Goal: Information Seeking & Learning: Learn about a topic

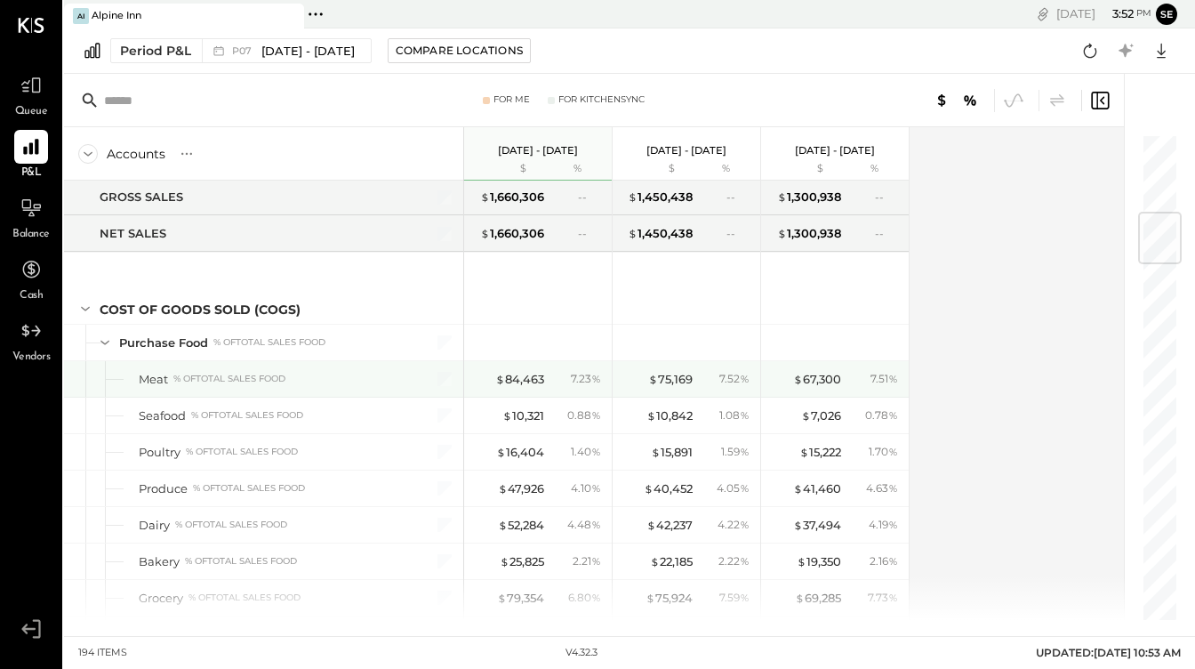
scroll to position [653, 0]
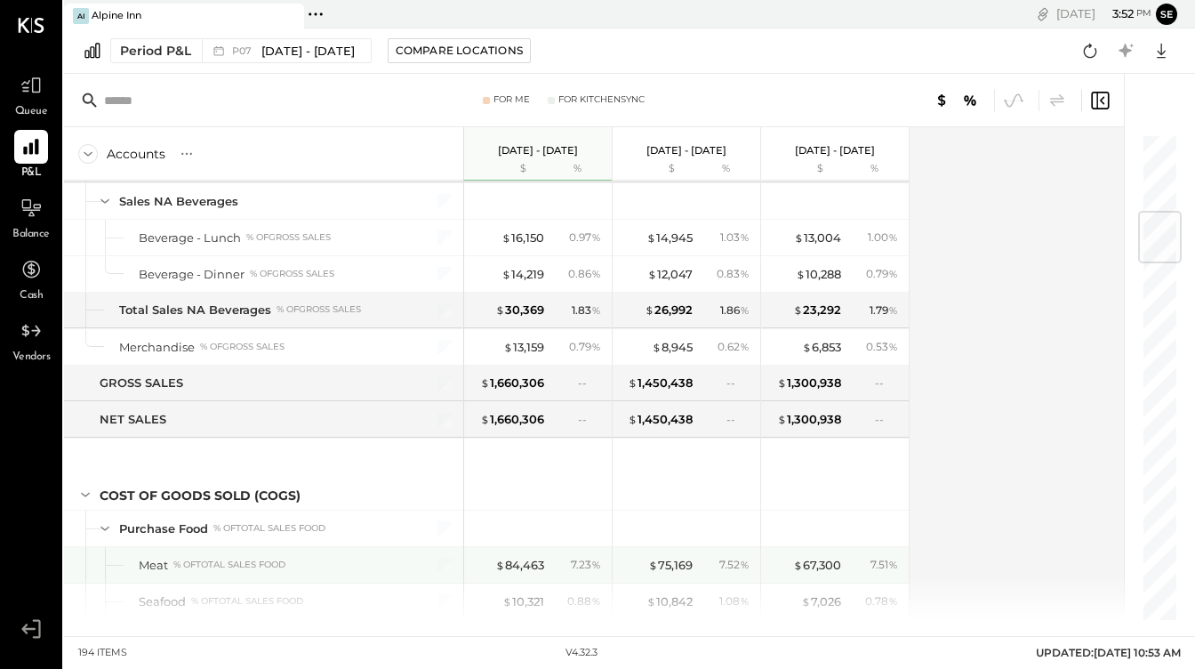
click at [130, 556] on div "Meat % of Total Sales Food" at bounding box center [263, 565] width 399 height 36
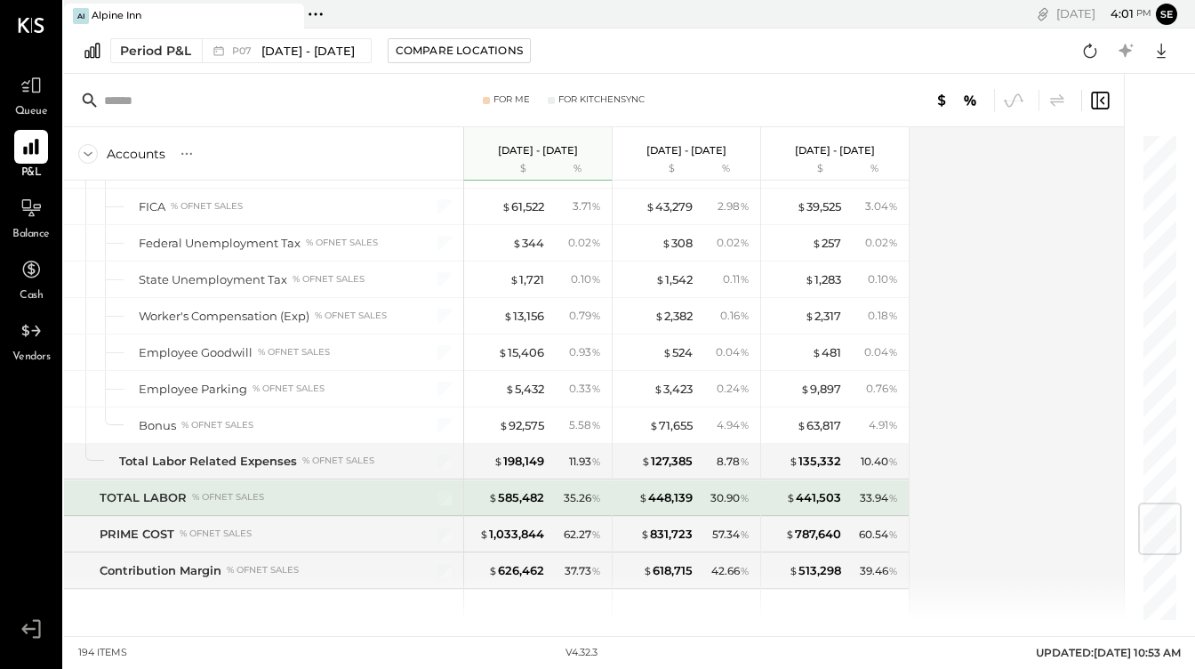
scroll to position [3103, 0]
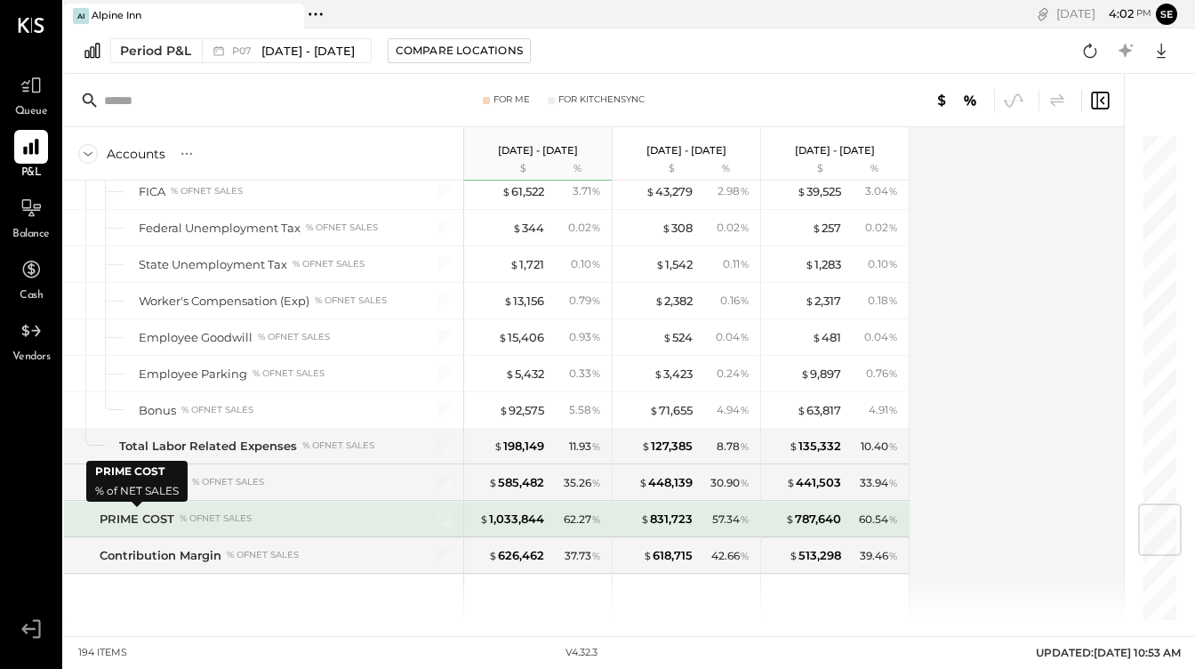
click at [145, 520] on div "PRIME COST" at bounding box center [137, 518] width 75 height 17
click at [145, 518] on div "PRIME COST" at bounding box center [137, 518] width 75 height 17
click at [145, 517] on div "PRIME COST" at bounding box center [137, 518] width 75 height 17
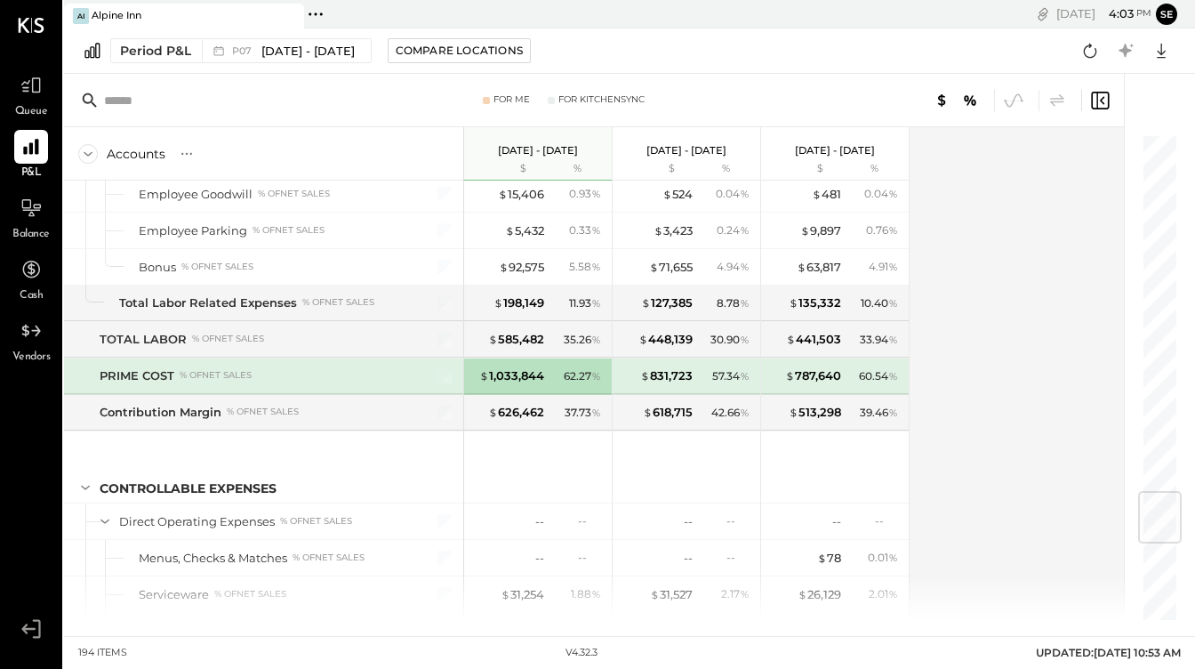
scroll to position [3004, 0]
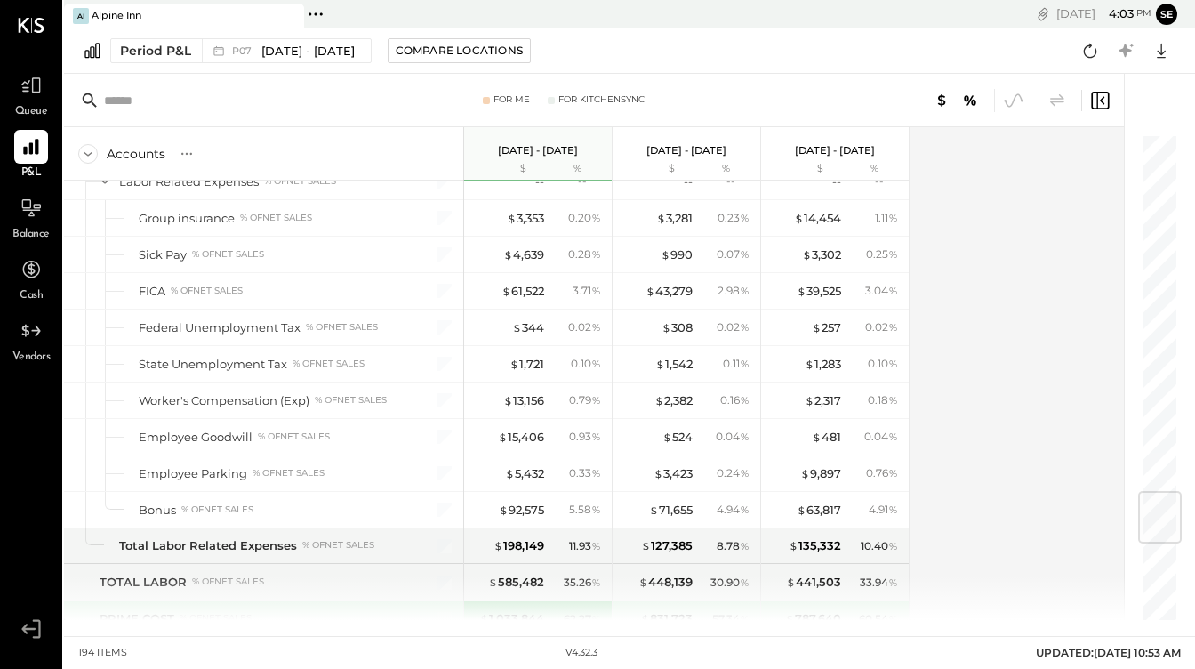
click at [101, 102] on div at bounding box center [231, 100] width 311 height 27
click at [147, 95] on input "text" at bounding box center [244, 100] width 280 height 32
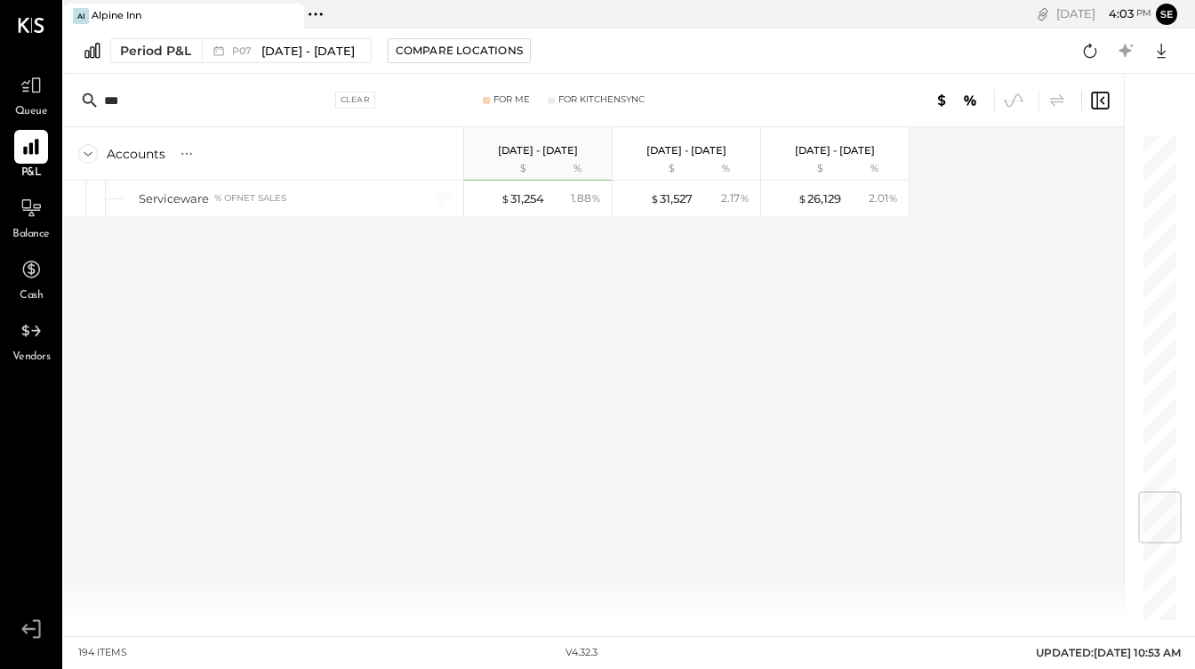
scroll to position [0, 0]
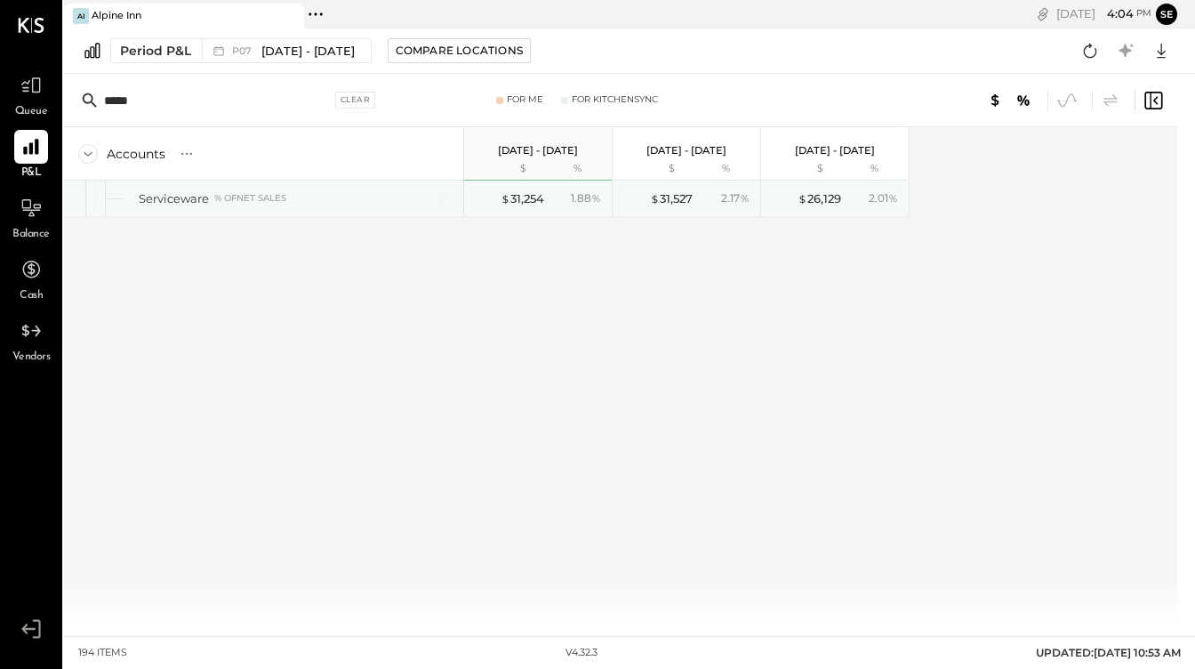
type input "*****"
click at [120, 200] on div "Serviceware % of NET SALES" at bounding box center [263, 198] width 399 height 36
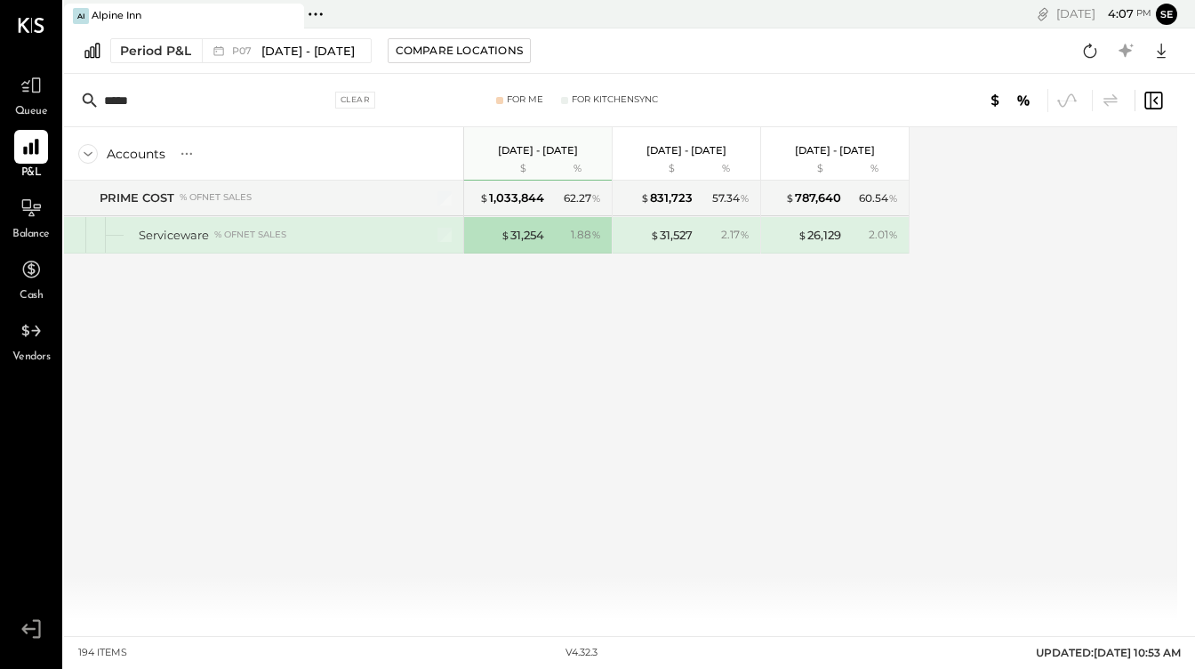
click at [88, 149] on icon at bounding box center [88, 154] width 20 height 20
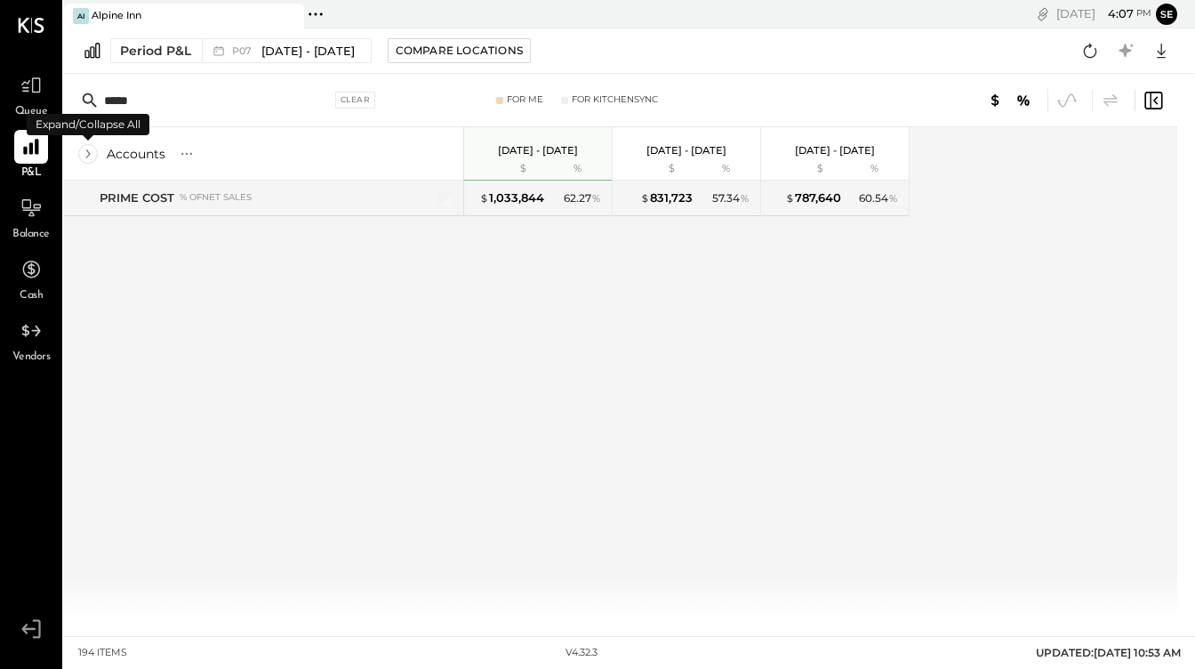
click at [90, 149] on icon at bounding box center [88, 154] width 20 height 20
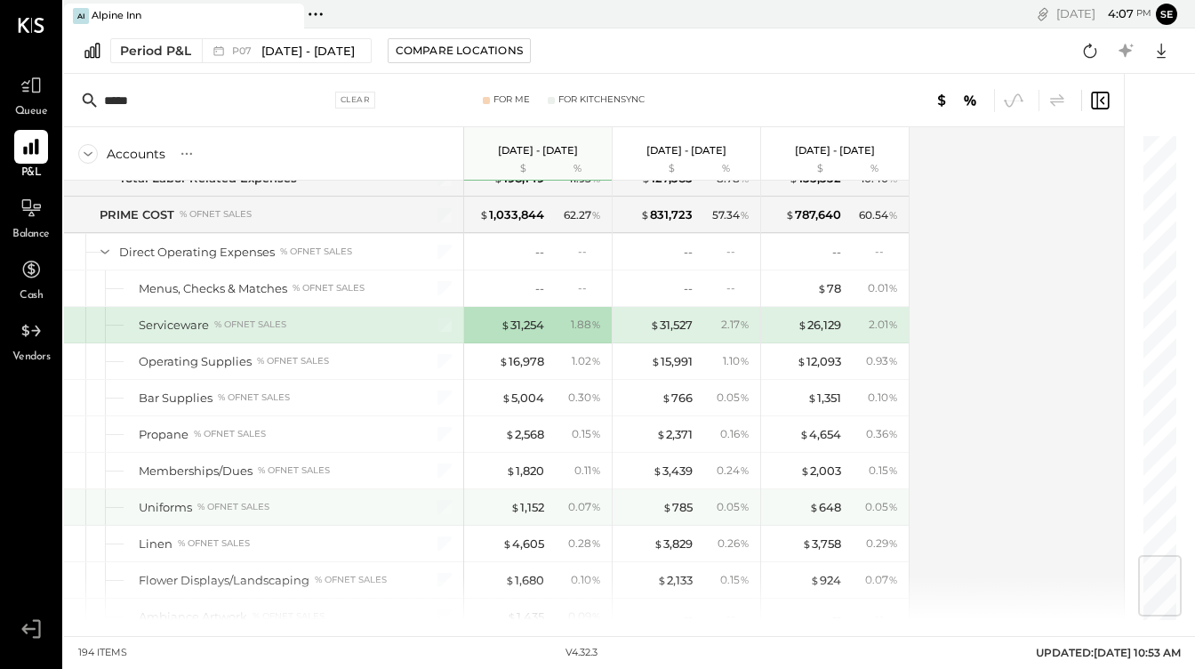
scroll to position [3035, 0]
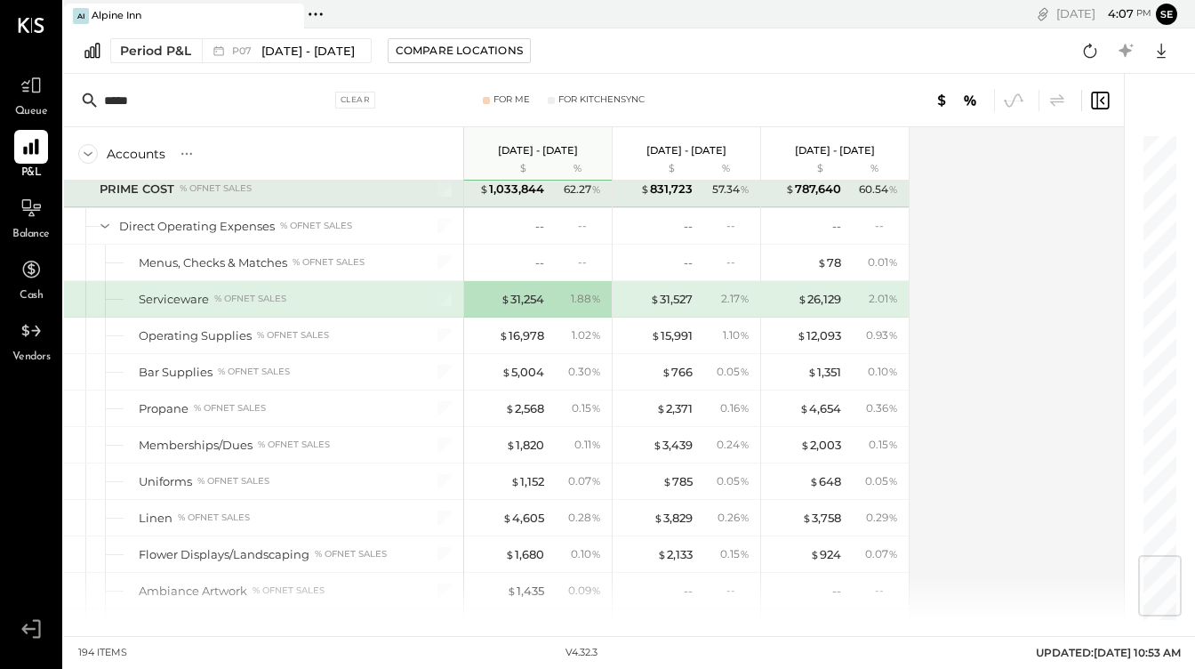
click at [149, 195] on div "PRIME COST" at bounding box center [137, 188] width 75 height 17
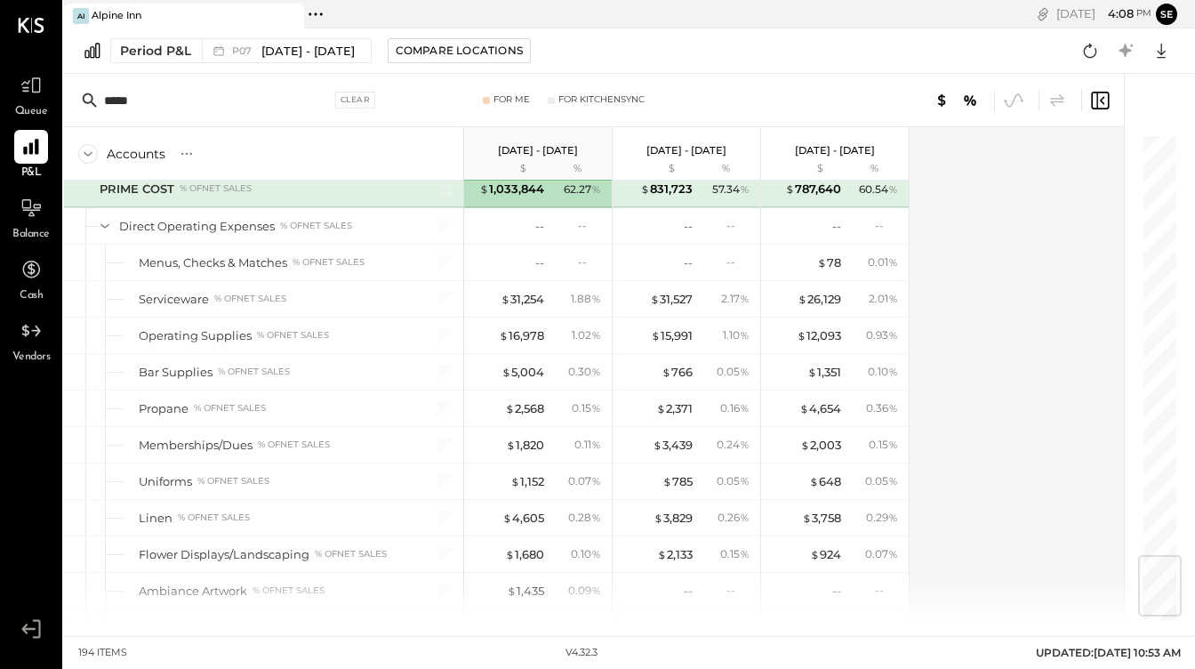
click at [149, 195] on div "PRIME COST" at bounding box center [137, 188] width 75 height 17
click at [126, 193] on div "PRIME COST" at bounding box center [137, 188] width 75 height 17
click at [123, 92] on input "*****" at bounding box center [217, 100] width 227 height 32
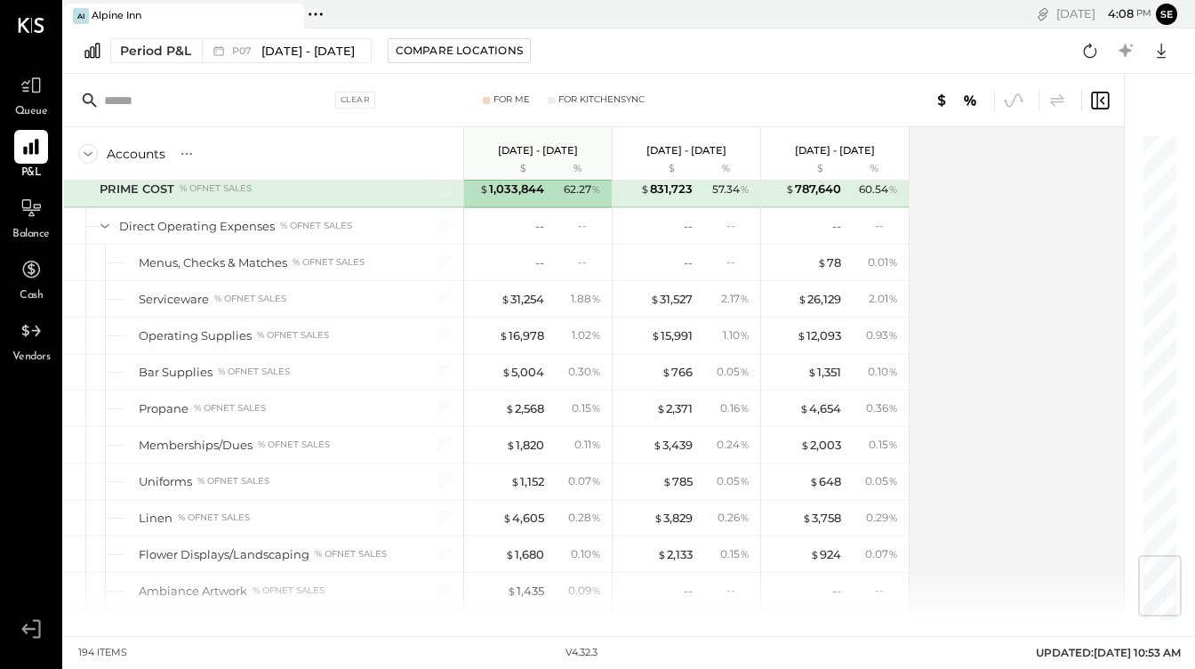
scroll to position [3433, 0]
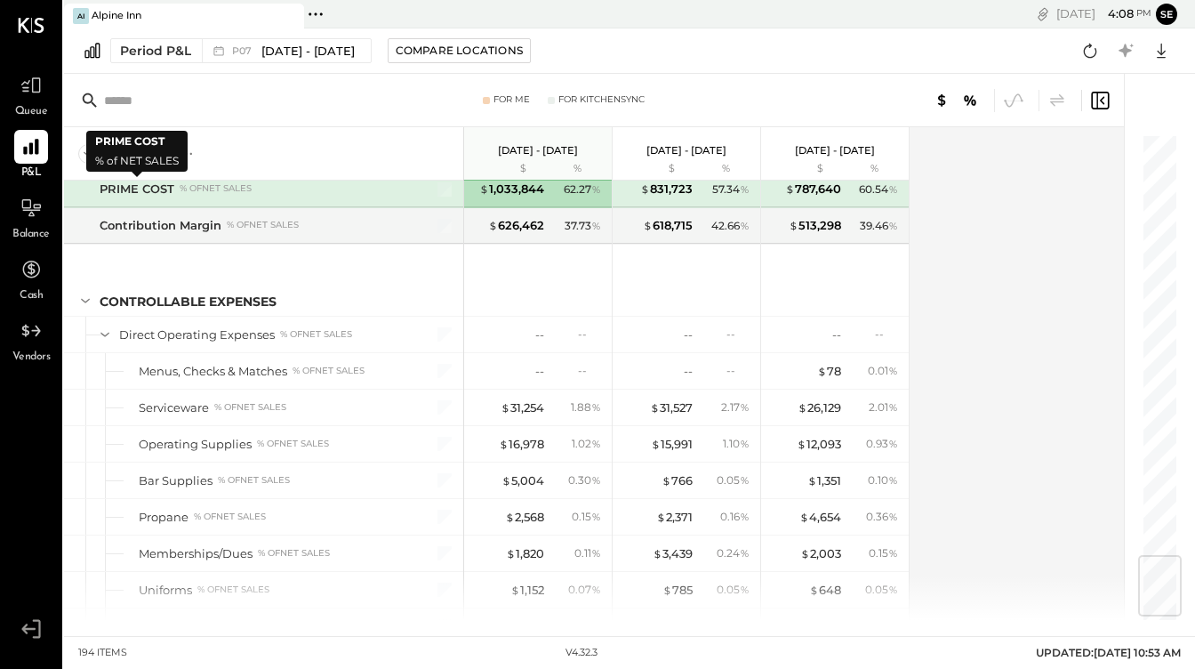
click at [164, 190] on div "PRIME COST" at bounding box center [137, 188] width 75 height 17
click at [140, 190] on div "PRIME COST" at bounding box center [137, 188] width 75 height 17
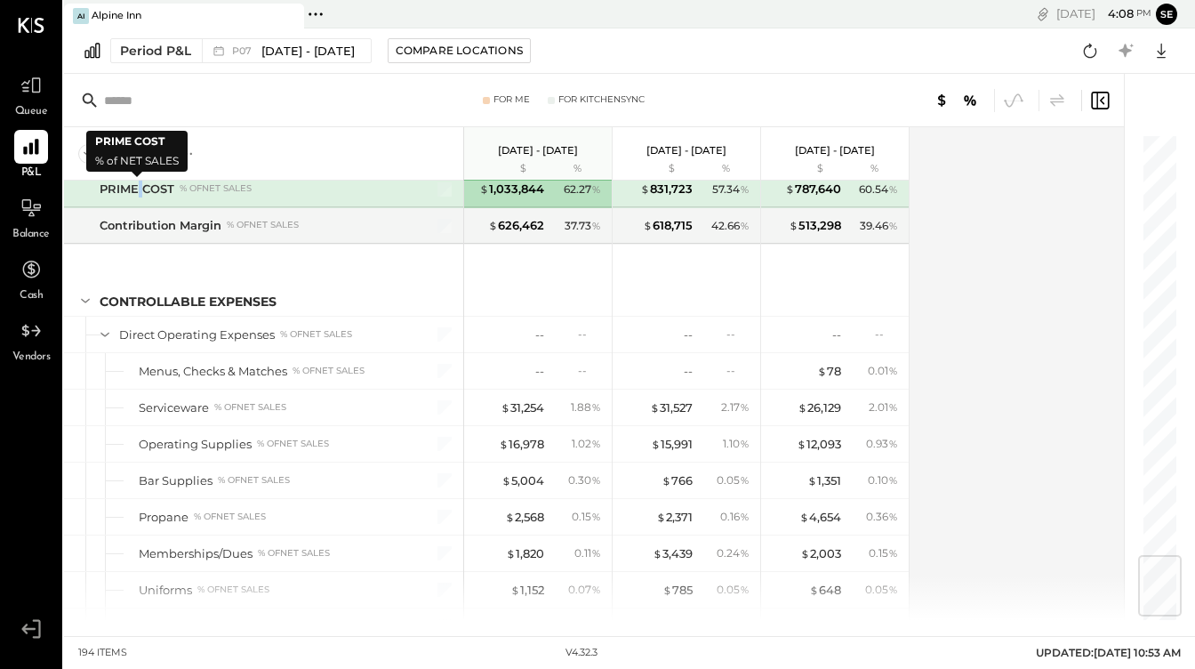
click at [140, 190] on div "PRIME COST" at bounding box center [137, 188] width 75 height 17
click at [178, 189] on div "PRIME COST % of NET SALES" at bounding box center [252, 188] width 304 height 17
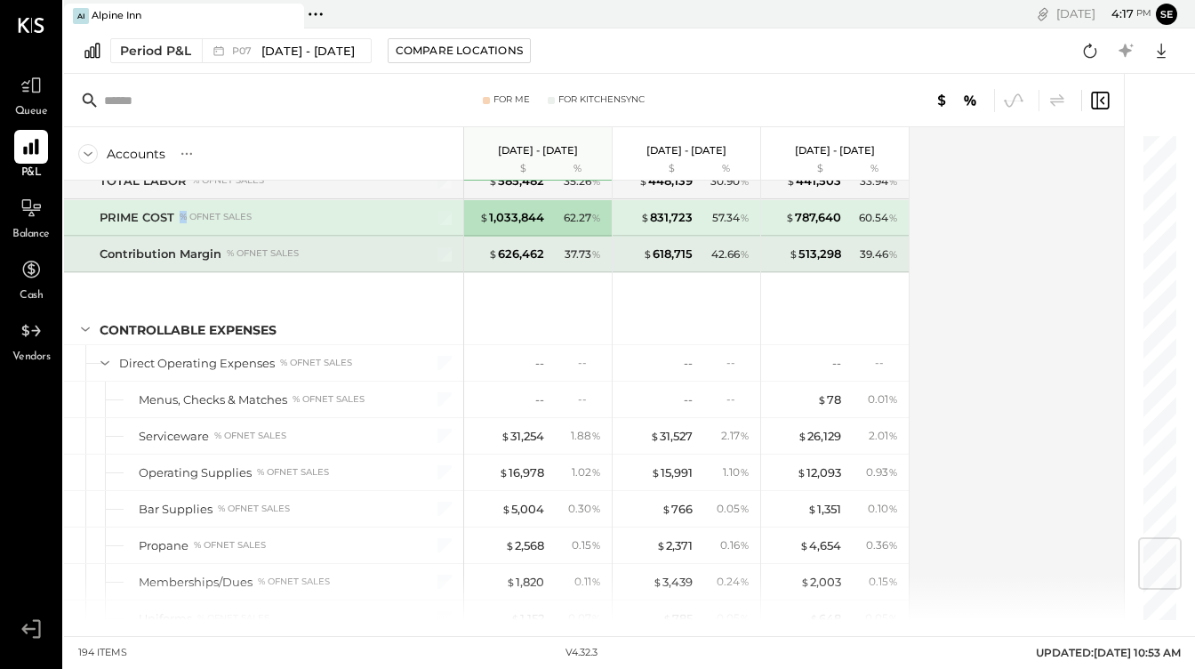
scroll to position [3373, 0]
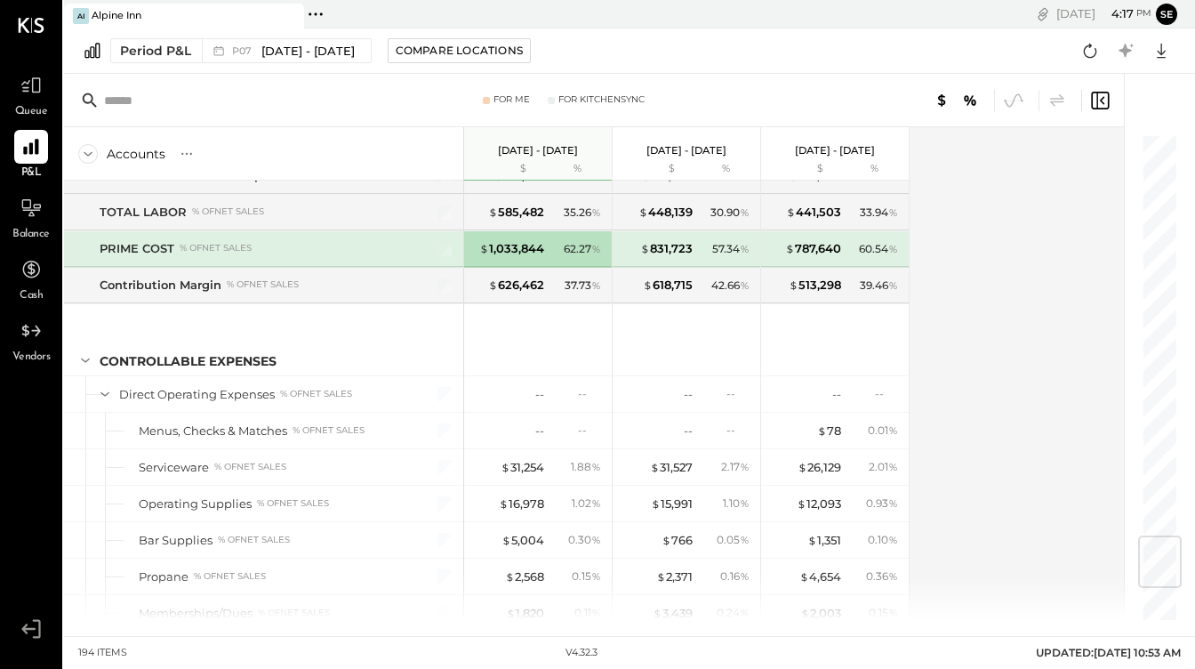
click at [164, 248] on div "PRIME COST" at bounding box center [137, 248] width 75 height 17
click at [427, 245] on div at bounding box center [434, 249] width 44 height 36
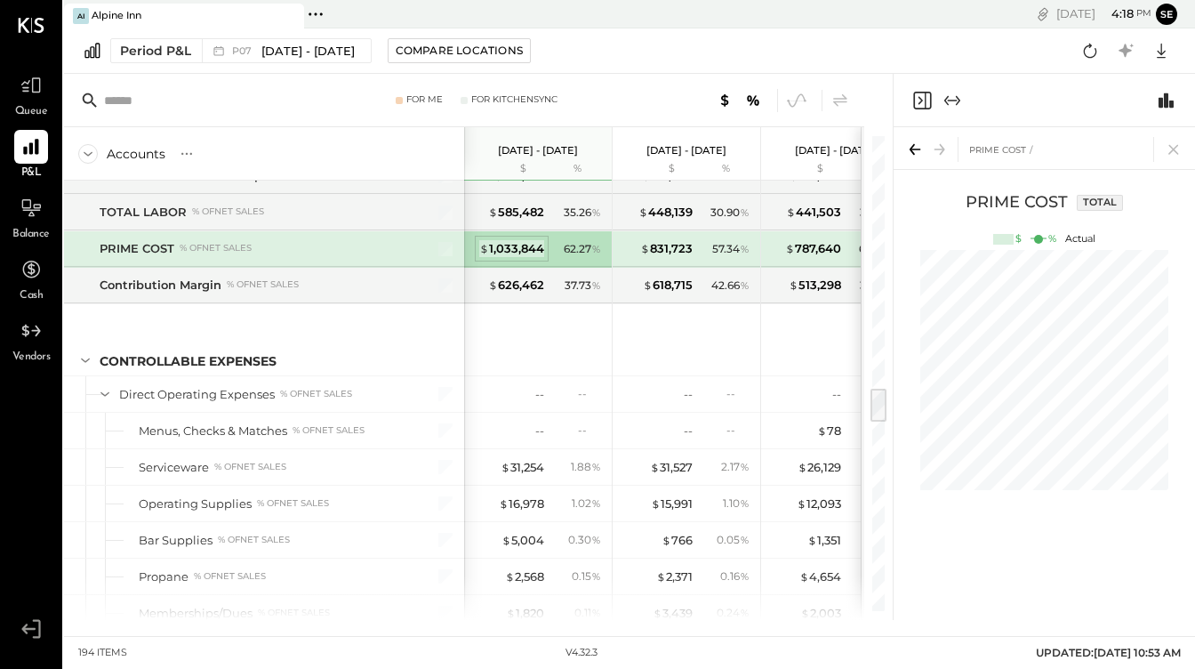
click at [485, 252] on span "$" at bounding box center [484, 248] width 10 height 14
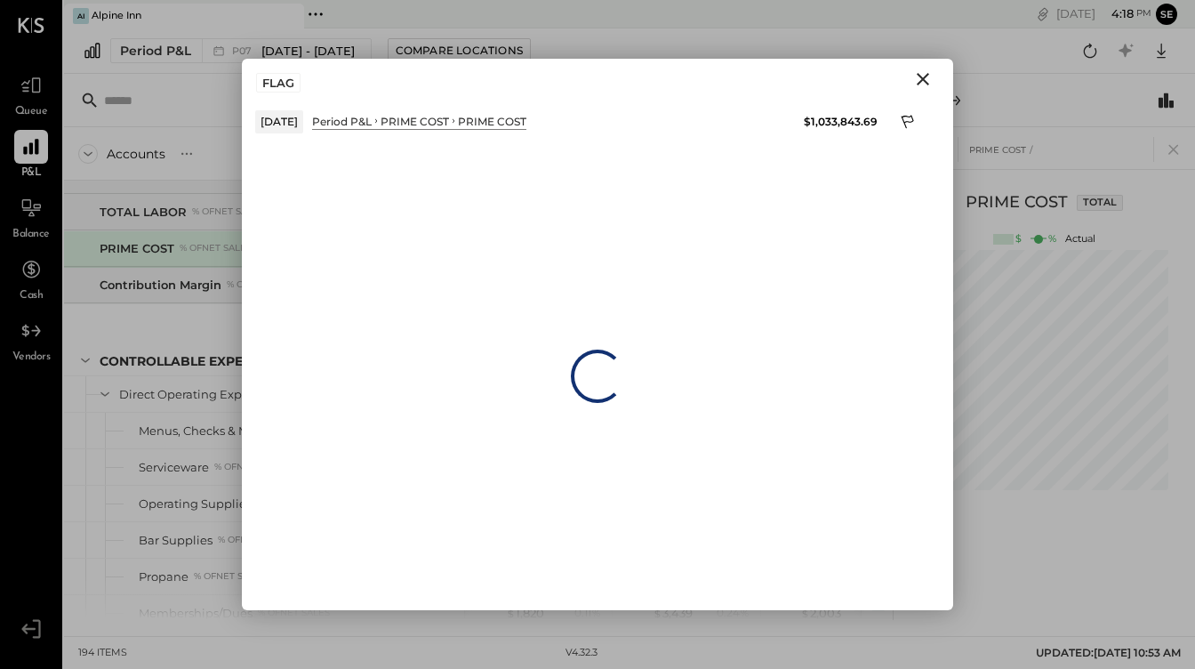
click at [485, 252] on div "Loading…" at bounding box center [597, 376] width 711 height 468
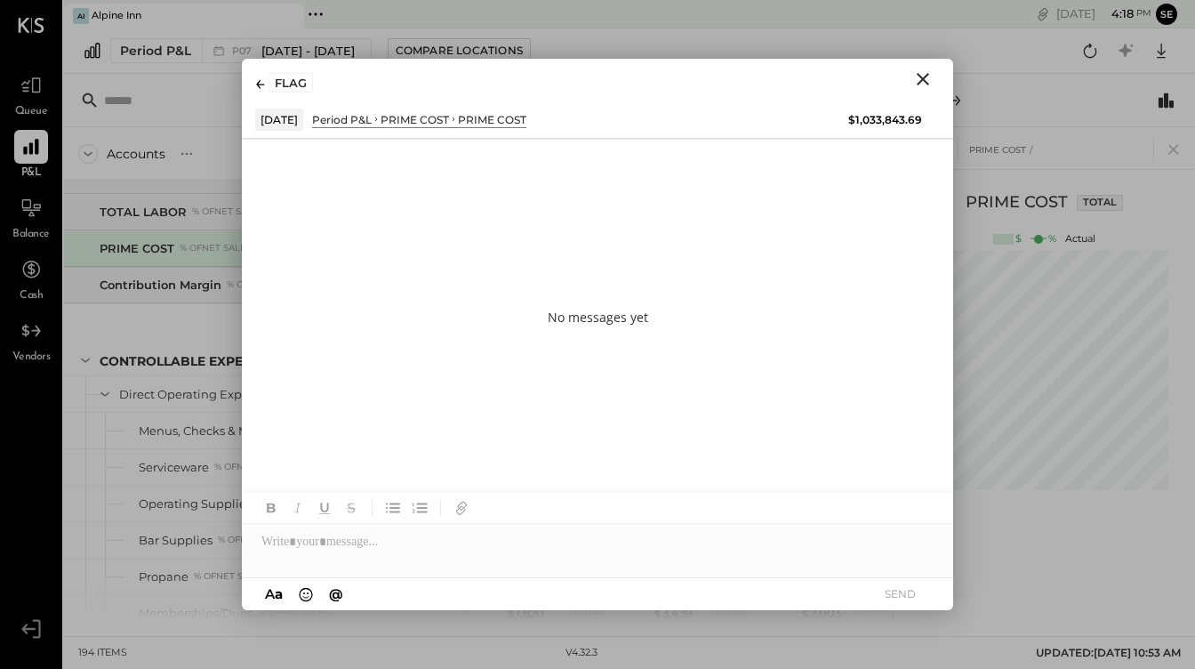
click at [333, 116] on div "Period P&L" at bounding box center [342, 119] width 60 height 15
click at [406, 121] on div "PRIME COST" at bounding box center [415, 119] width 68 height 15
click at [924, 78] on icon "Close" at bounding box center [923, 79] width 12 height 12
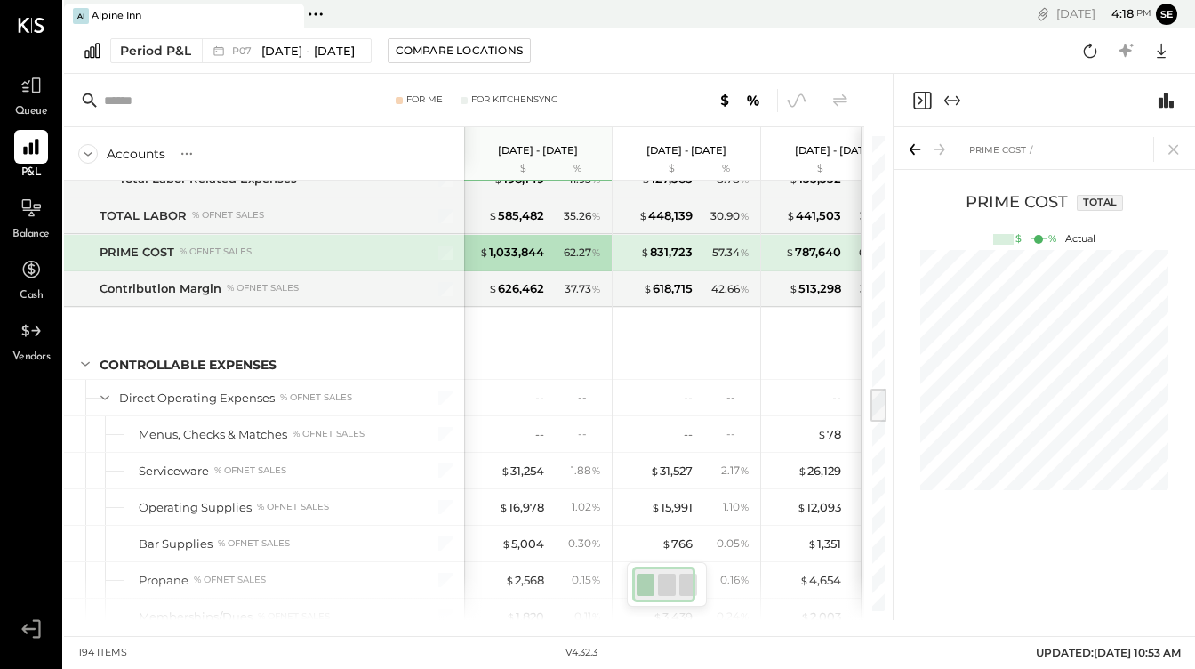
click at [243, 92] on input "text" at bounding box center [222, 100] width 236 height 32
type input "***"
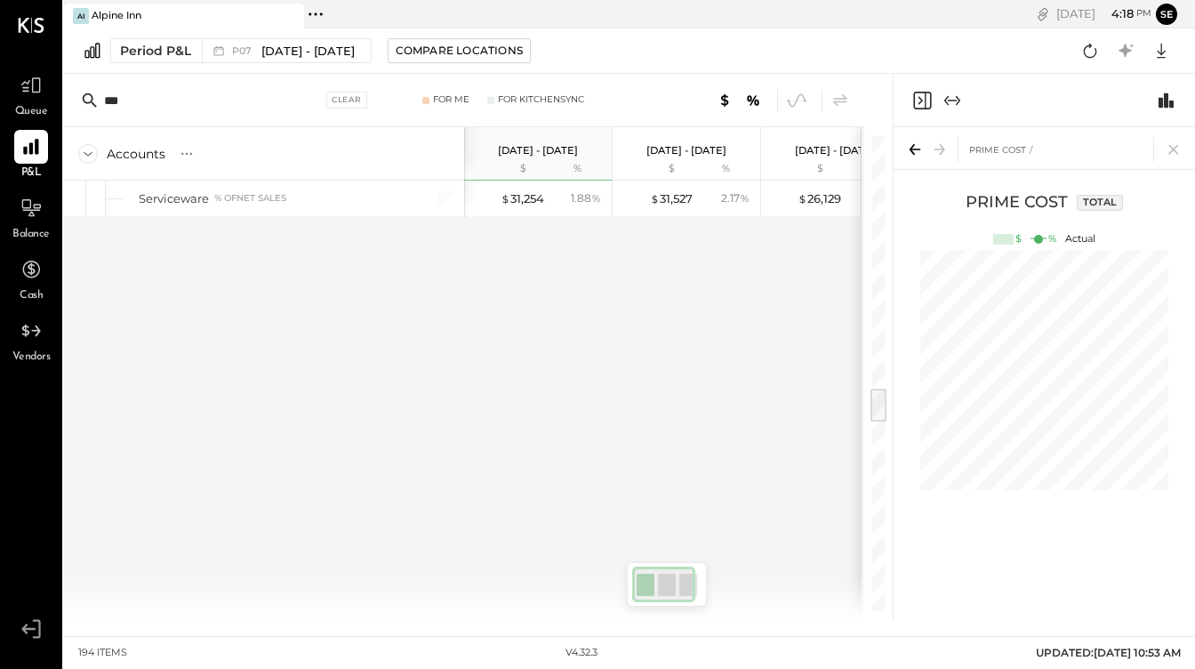
click at [166, 98] on input "***" at bounding box center [213, 100] width 218 height 32
type input "*******"
click at [138, 104] on input "*******" at bounding box center [213, 100] width 218 height 32
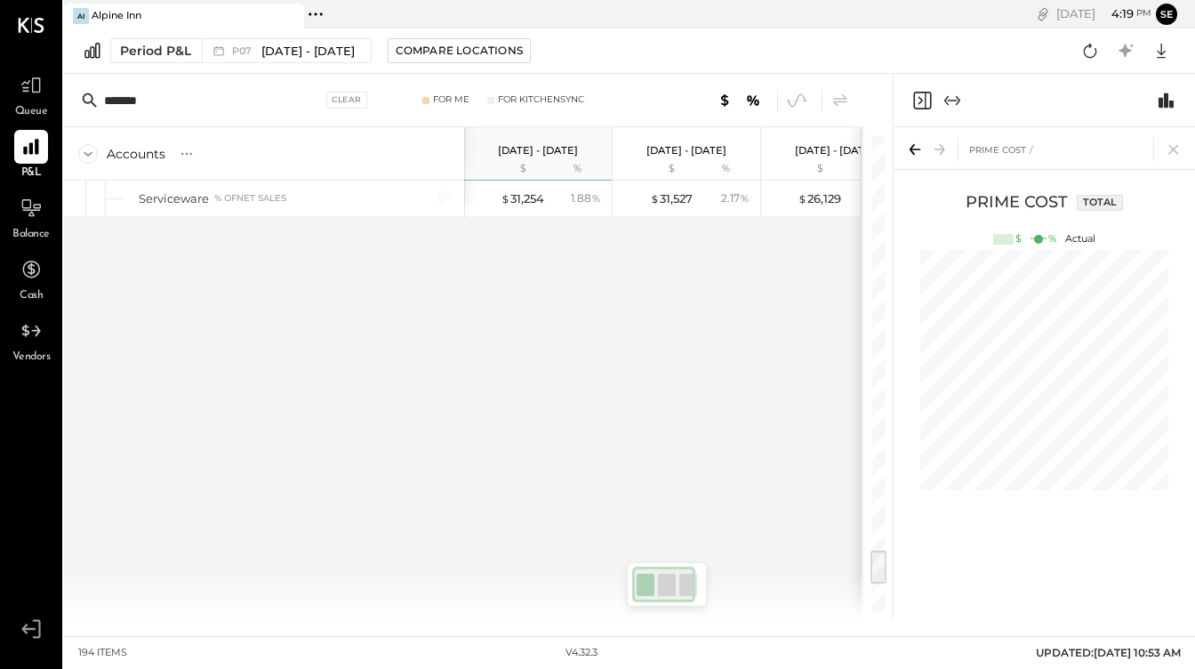
click at [138, 104] on input "*******" at bounding box center [213, 100] width 218 height 32
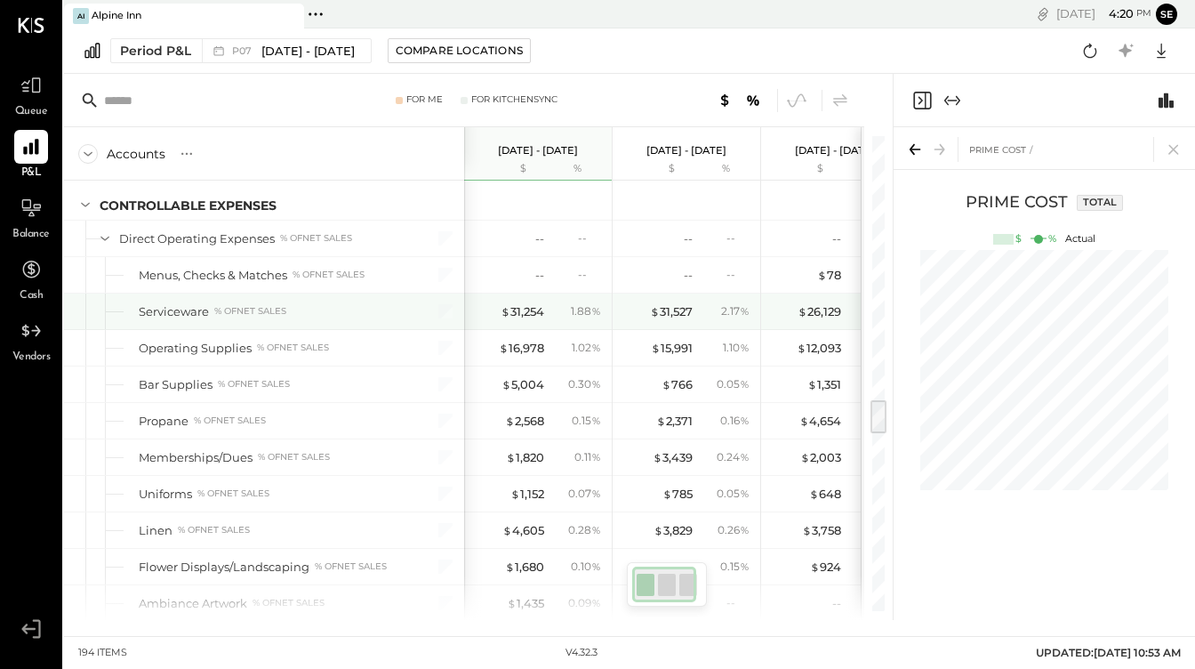
scroll to position [0, 4]
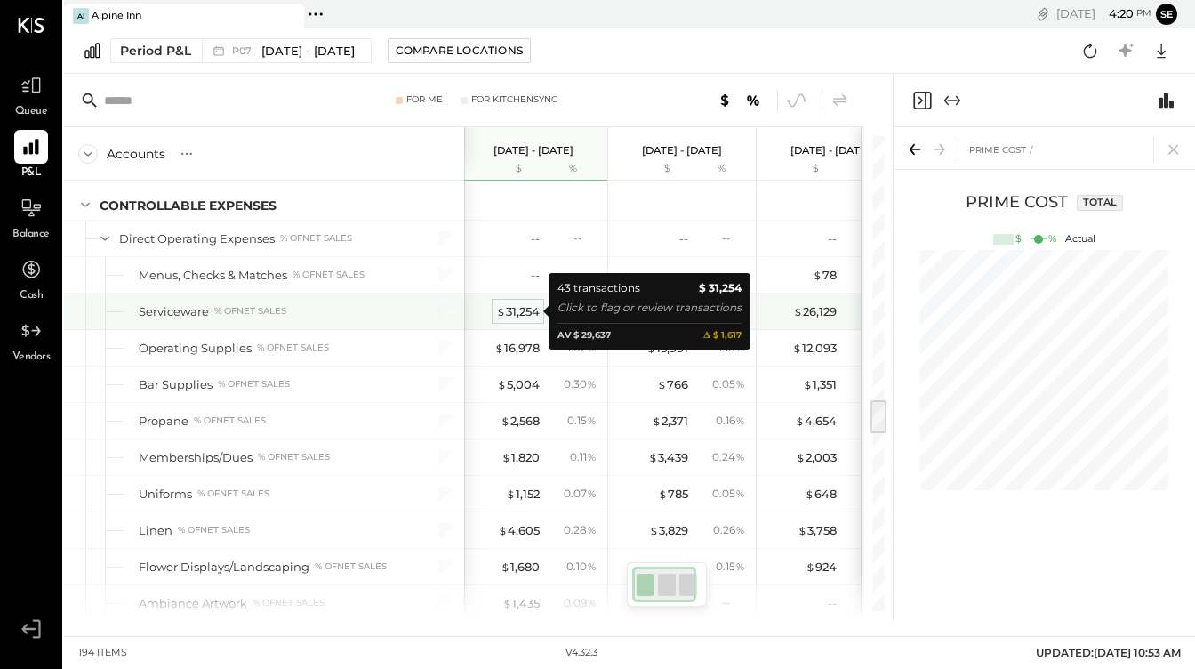
click at [520, 314] on div "$ 31,254" at bounding box center [518, 311] width 44 height 17
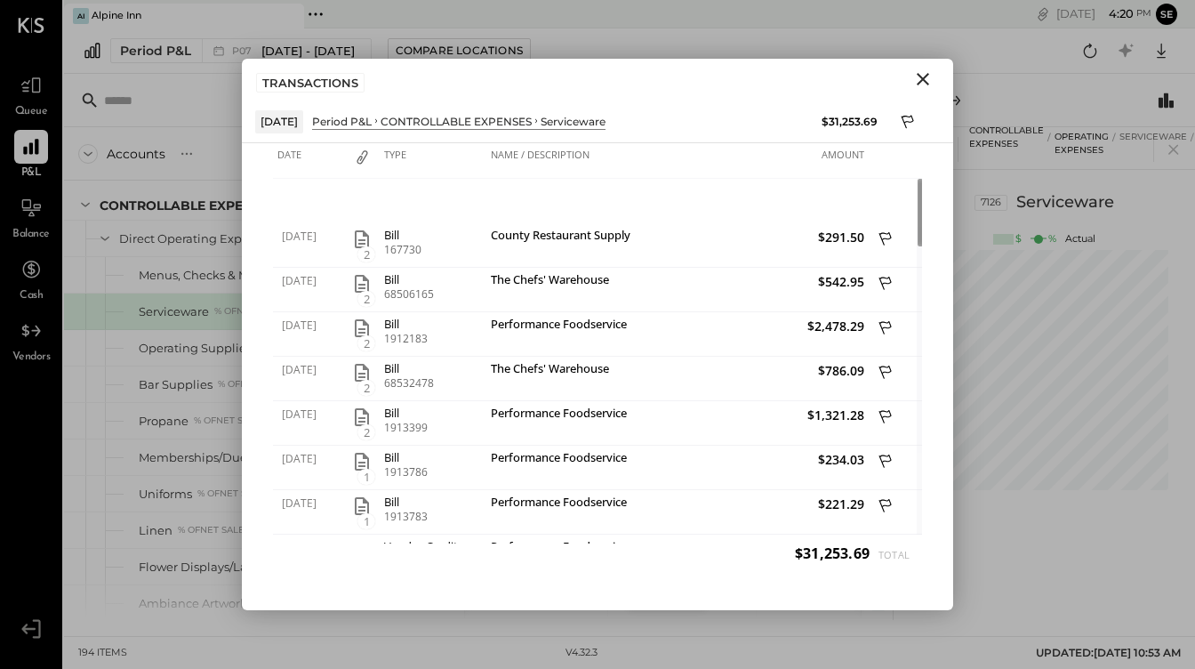
click at [919, 84] on icon "Close" at bounding box center [922, 78] width 21 height 21
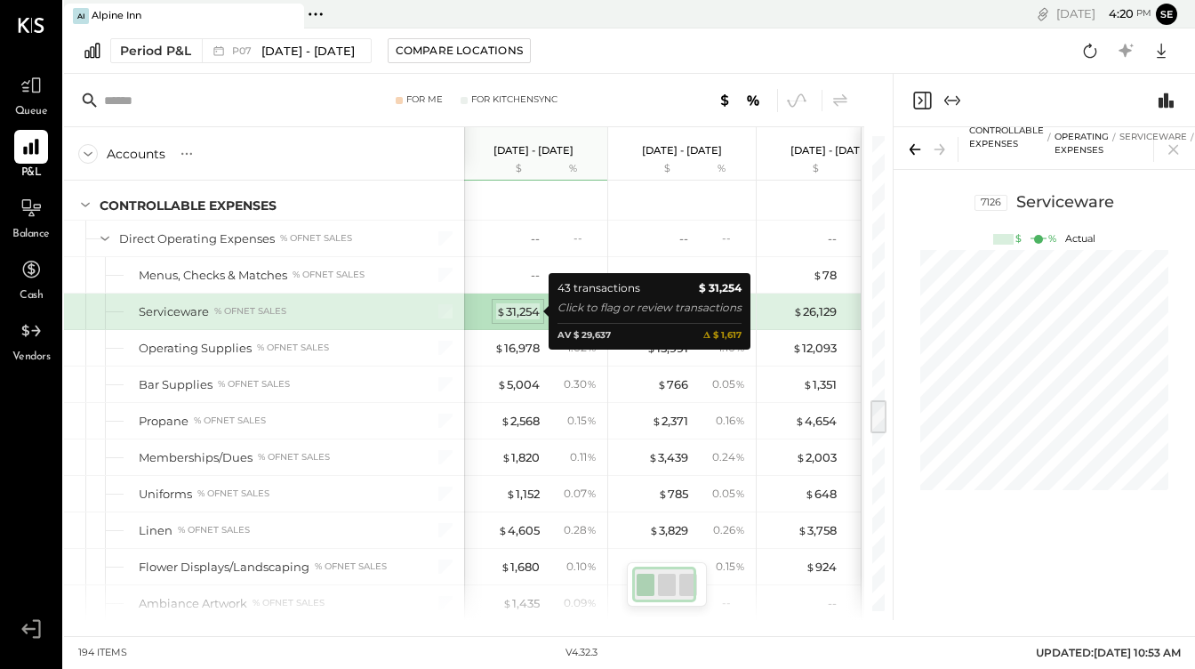
click at [507, 312] on div "$ 31,254" at bounding box center [518, 311] width 44 height 17
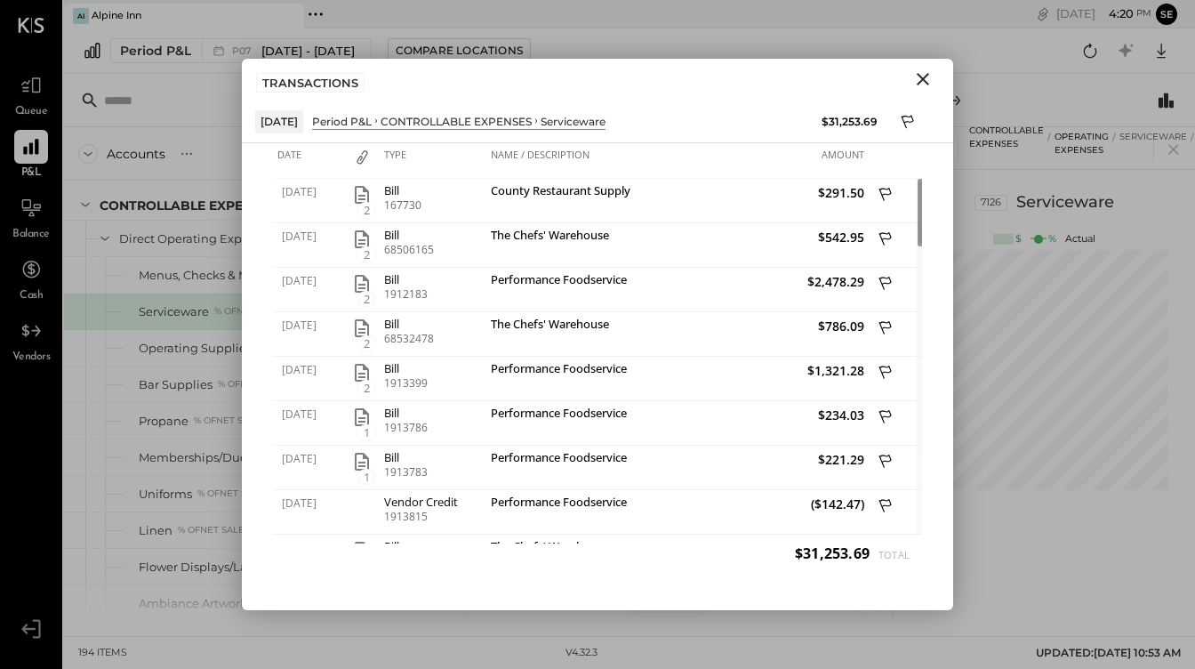
click at [922, 86] on icon "Close" at bounding box center [922, 78] width 21 height 21
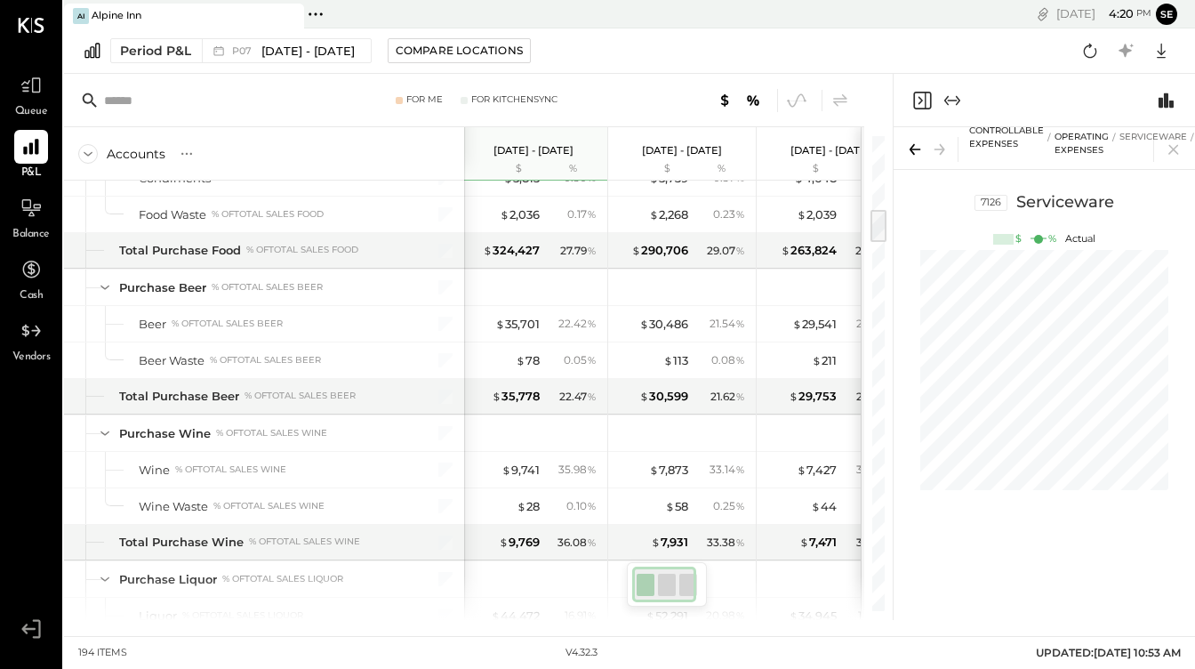
scroll to position [981, 0]
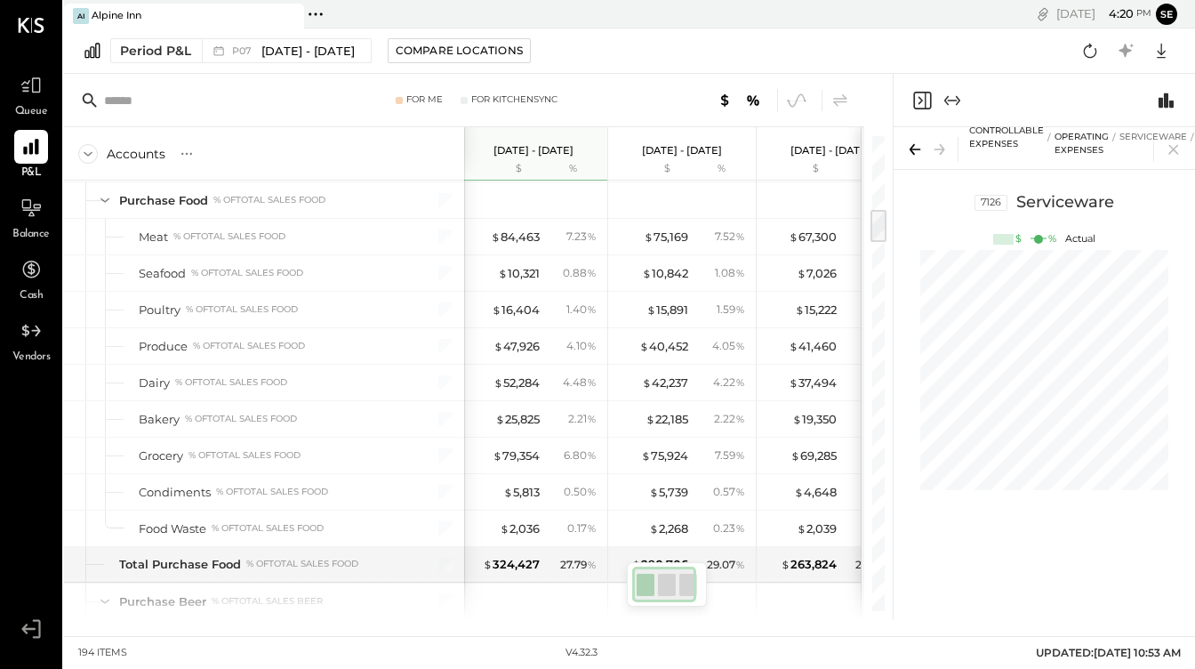
click at [30, 24] on icon at bounding box center [31, 25] width 27 height 15
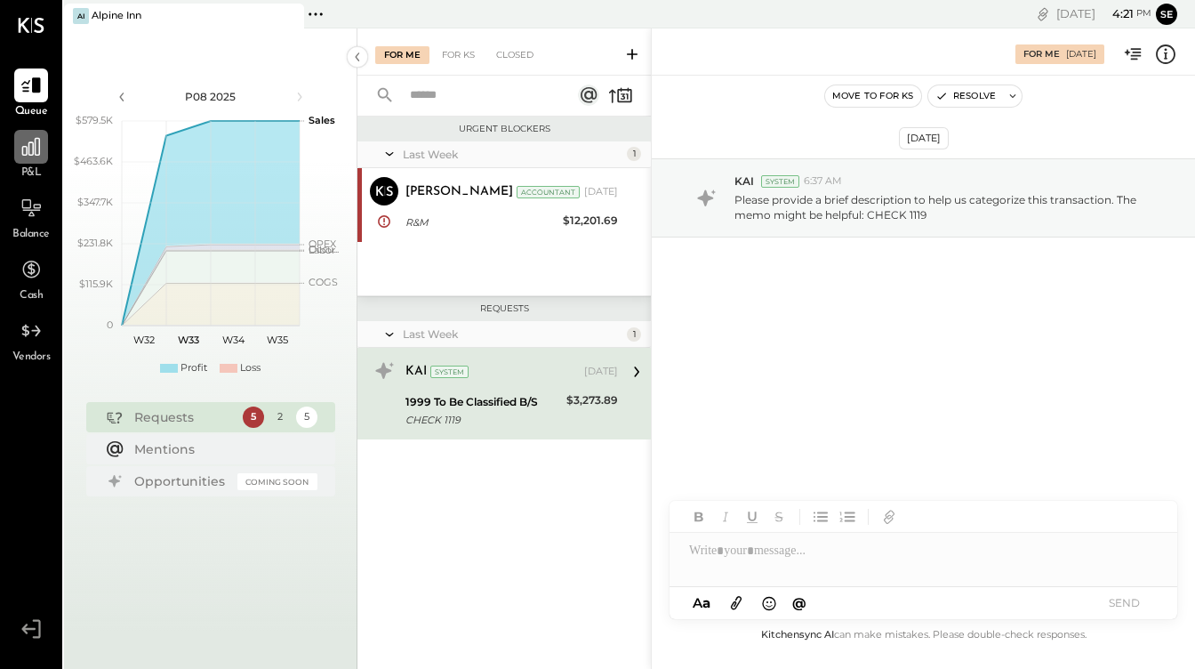
click at [24, 148] on icon at bounding box center [31, 146] width 23 height 23
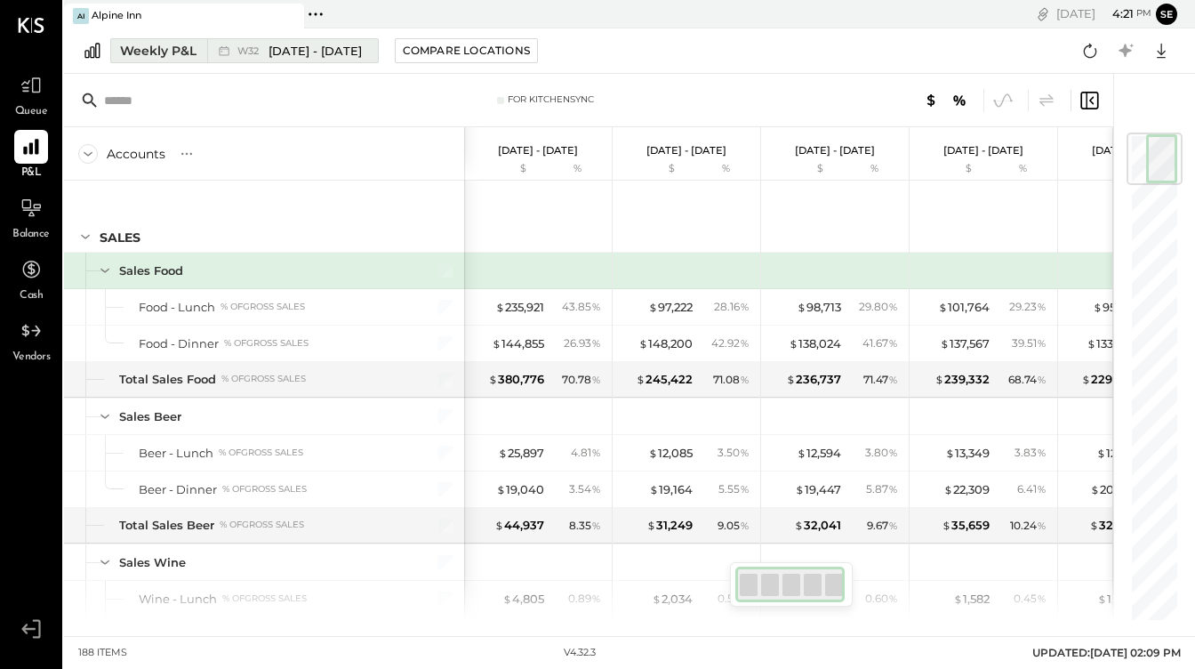
click at [188, 49] on div "Weekly P&L" at bounding box center [158, 51] width 76 height 18
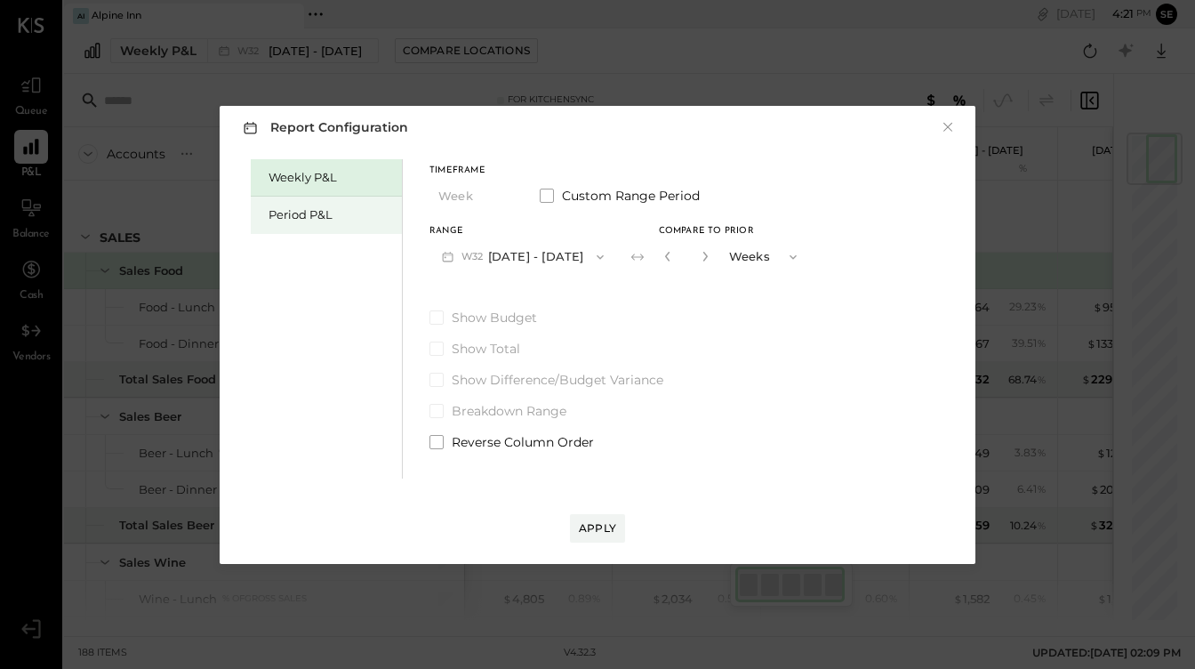
click at [305, 218] on div "Period P&L" at bounding box center [331, 214] width 124 height 17
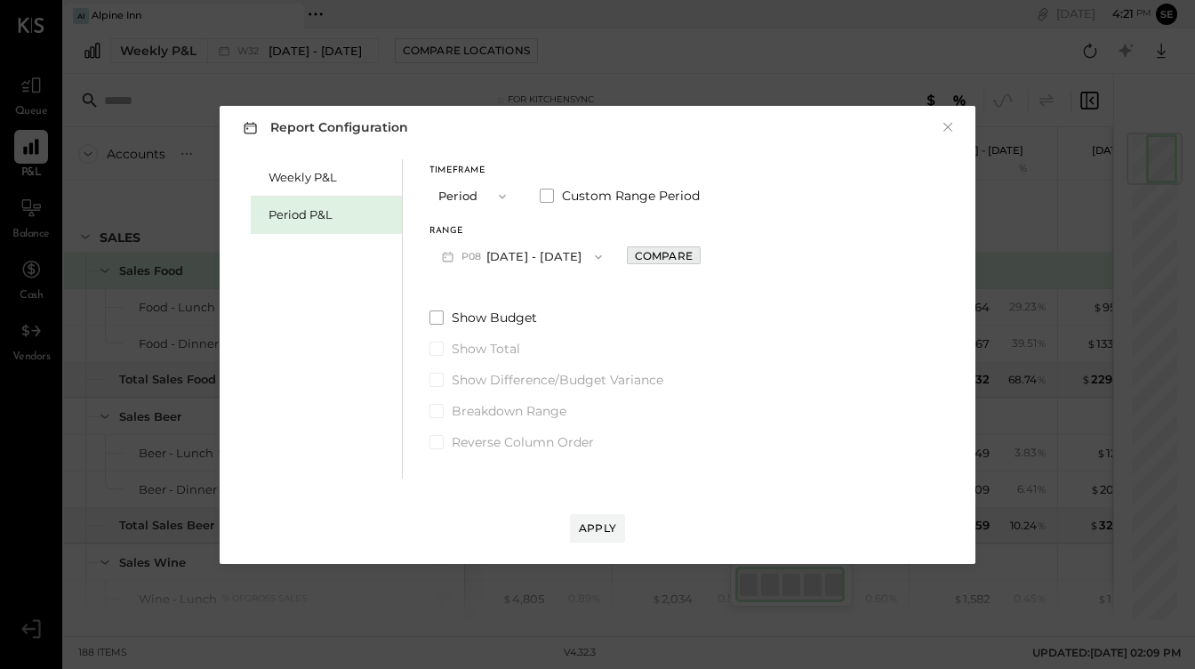
click at [651, 252] on div "Compare" at bounding box center [664, 255] width 58 height 15
click at [702, 254] on icon "button" at bounding box center [703, 256] width 11 height 11
type input "*"
click at [534, 259] on button "P08 [DATE] - [DATE]" at bounding box center [521, 256] width 185 height 33
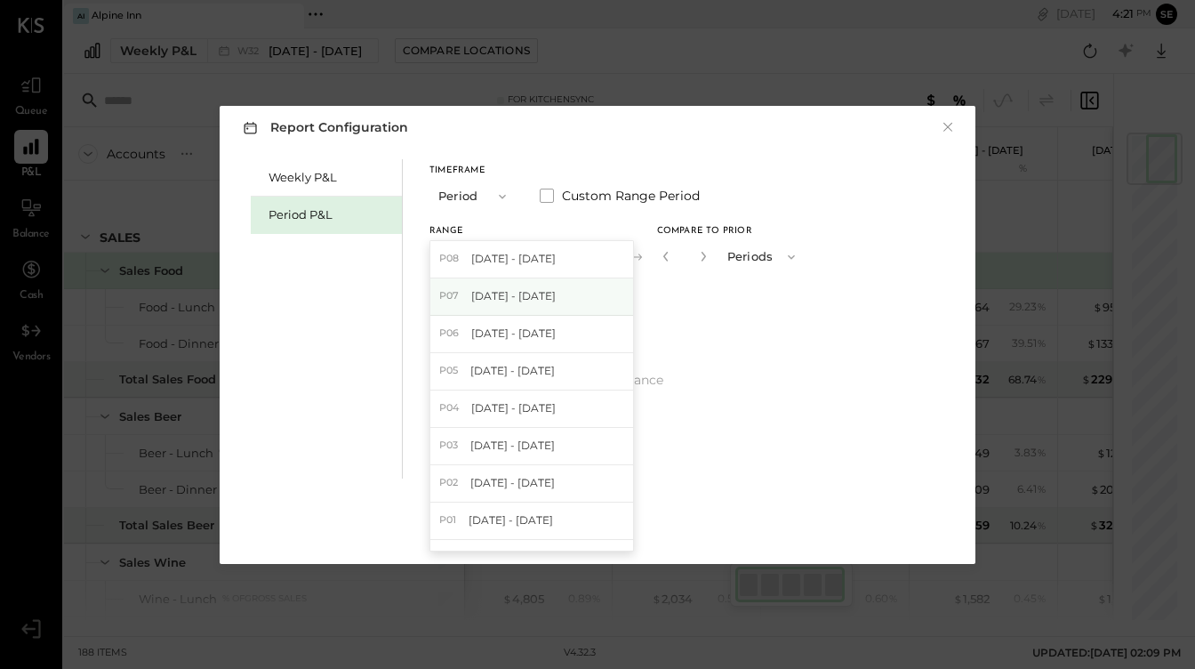
click at [524, 287] on div "P07 [DATE] - [DATE]" at bounding box center [531, 296] width 203 height 37
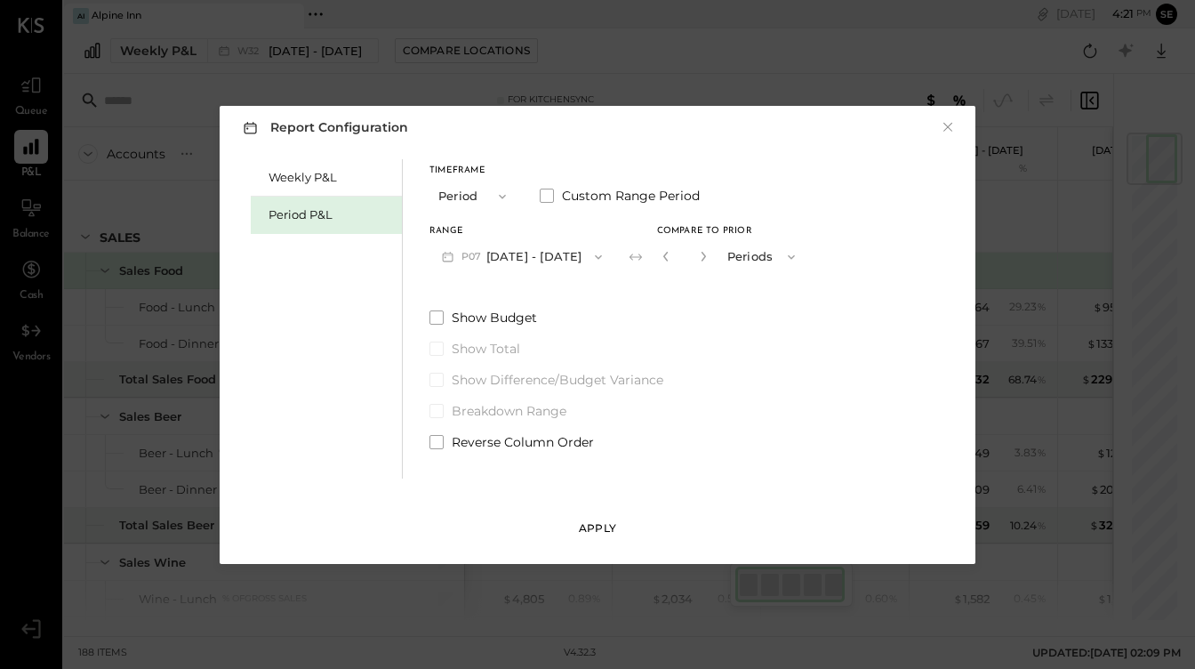
click at [598, 521] on div "Apply" at bounding box center [597, 527] width 37 height 15
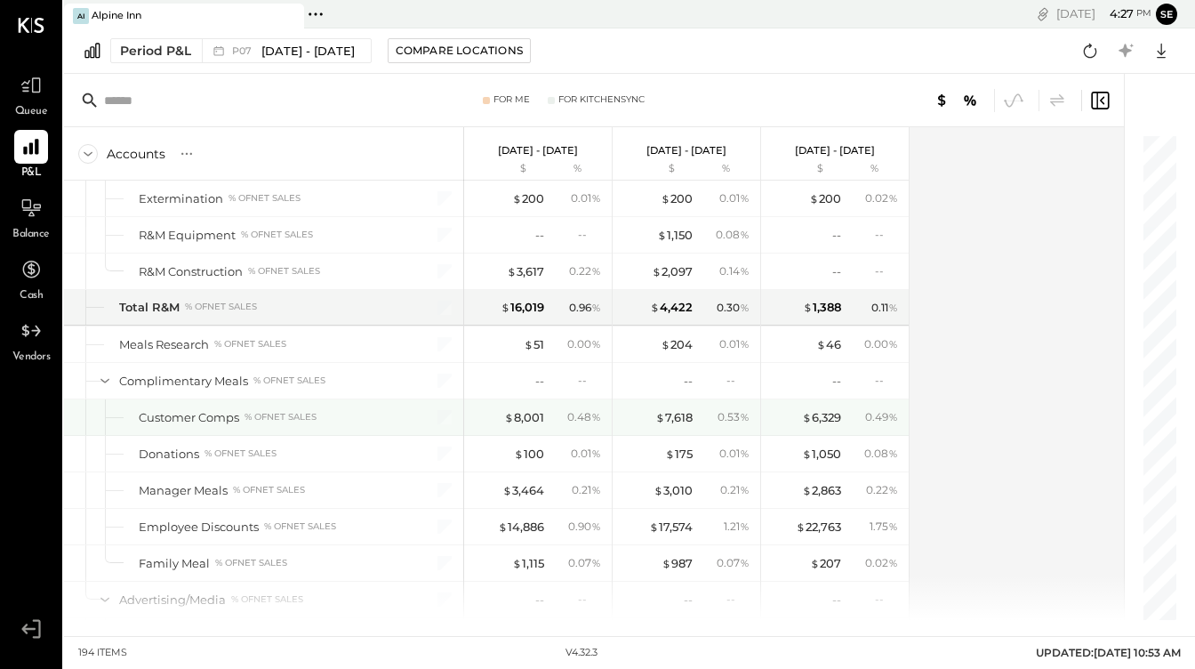
scroll to position [4717, 0]
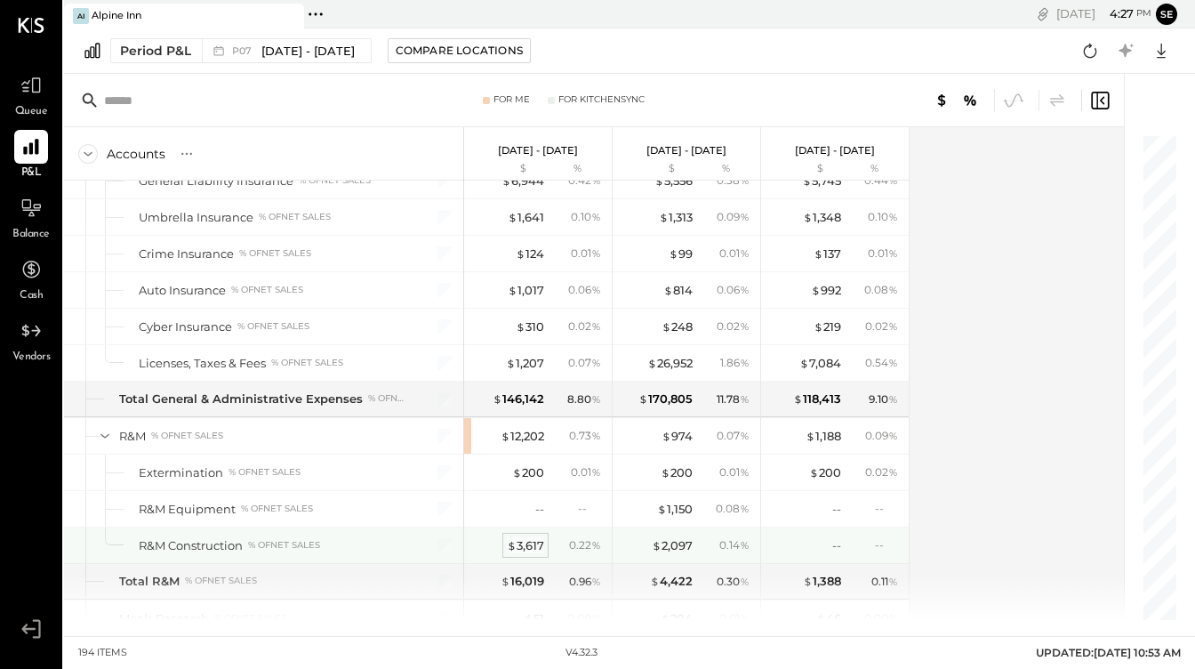
click at [533, 541] on div "$ 3,617" at bounding box center [525, 545] width 37 height 17
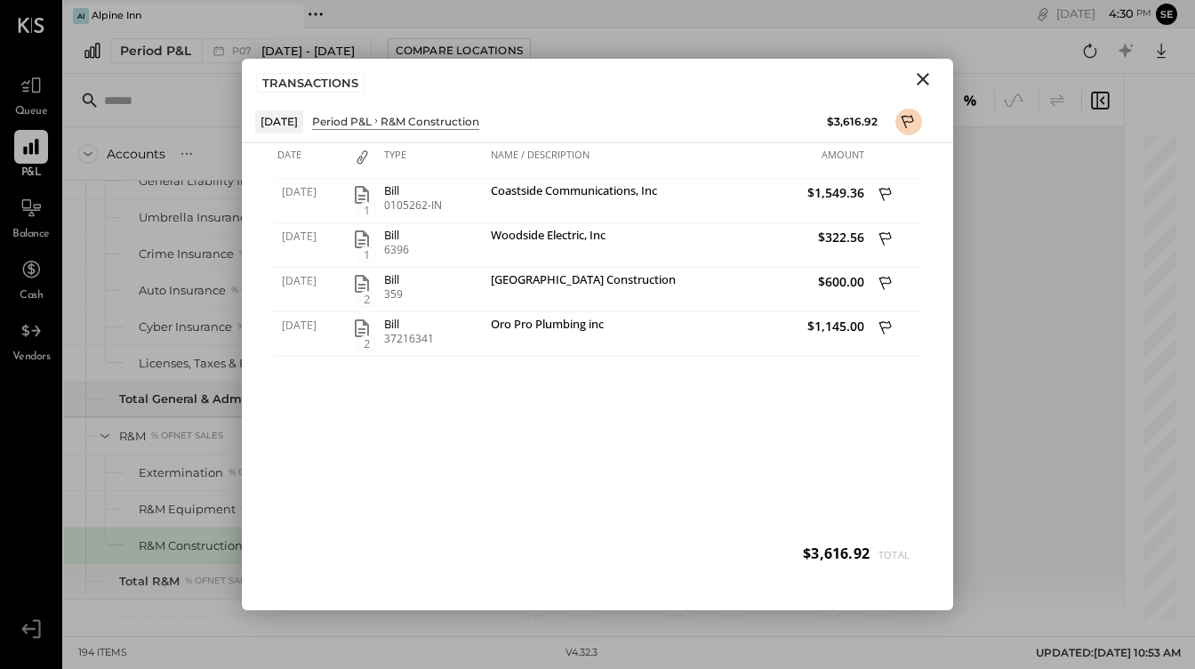
click at [917, 81] on icon "Close" at bounding box center [922, 78] width 21 height 21
